Goal: Book appointment/travel/reservation

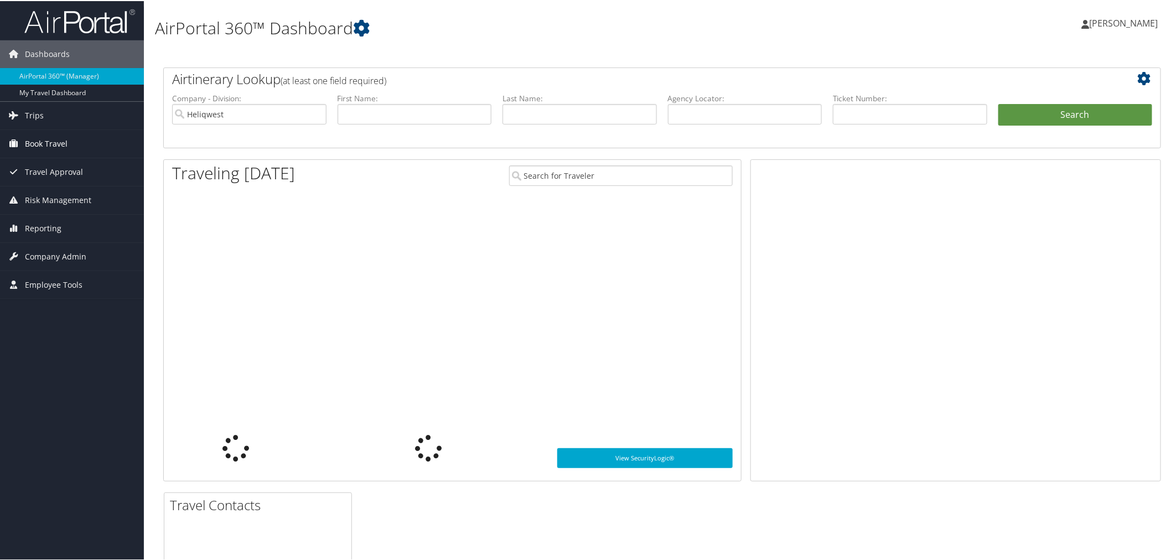
click at [61, 143] on span "Book Travel" at bounding box center [46, 143] width 43 height 28
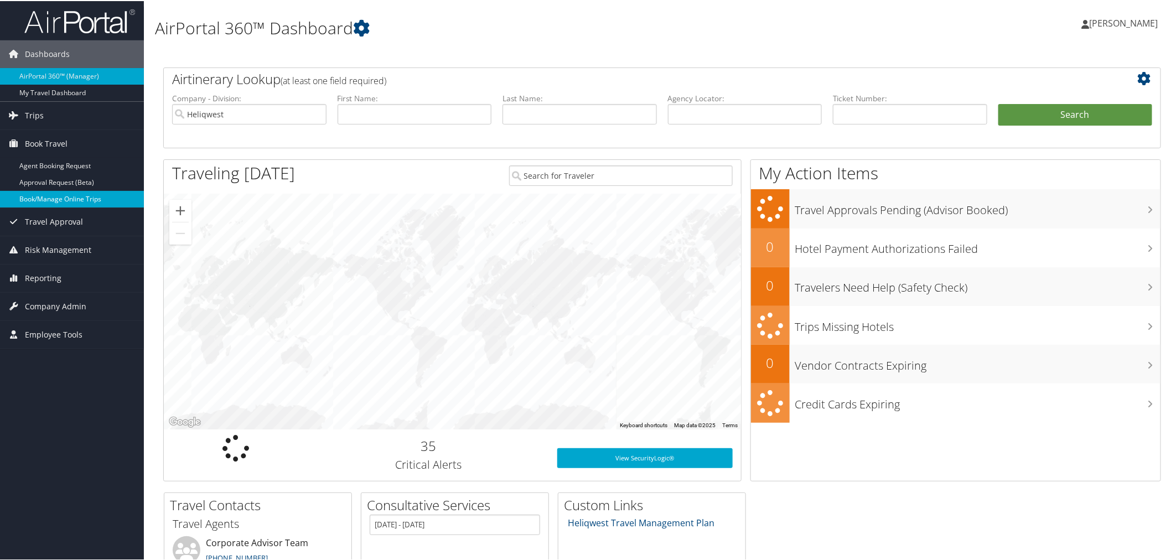
click at [54, 198] on link "Book/Manage Online Trips" at bounding box center [72, 198] width 144 height 17
